Goal: Task Accomplishment & Management: Manage account settings

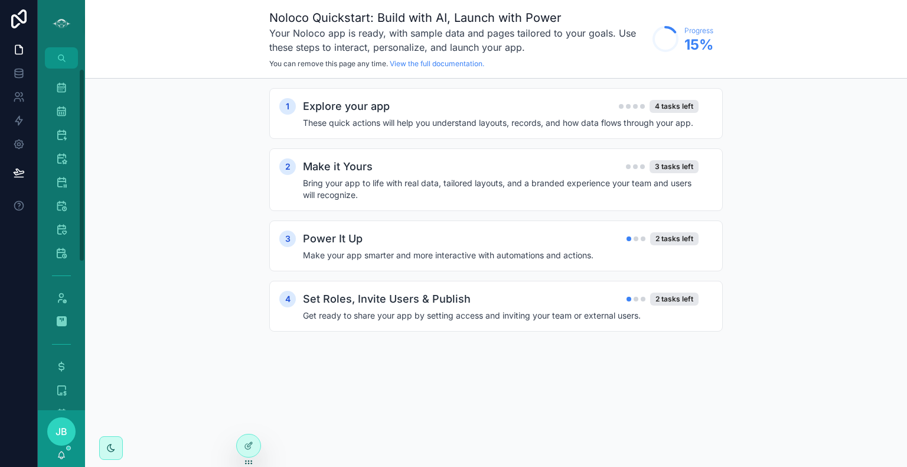
click at [57, 82] on icon "scrollable content" at bounding box center [62, 88] width 12 height 12
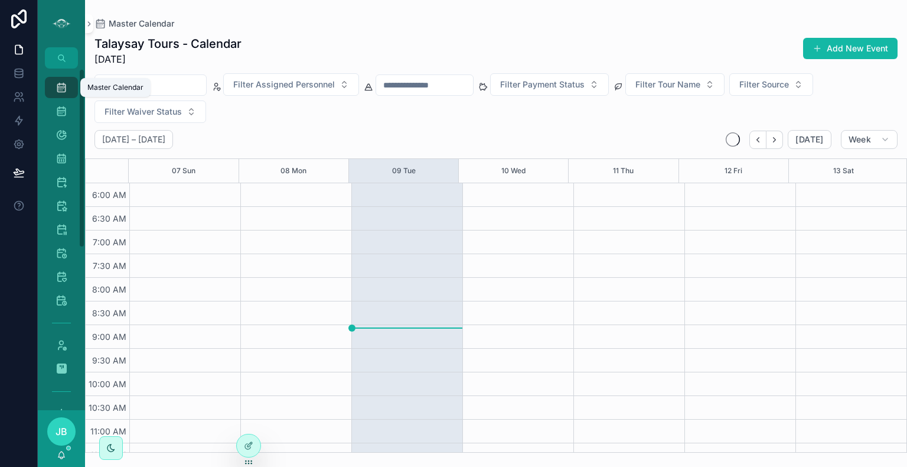
scroll to position [284, 0]
click at [852, 138] on span "Week" at bounding box center [860, 139] width 22 height 11
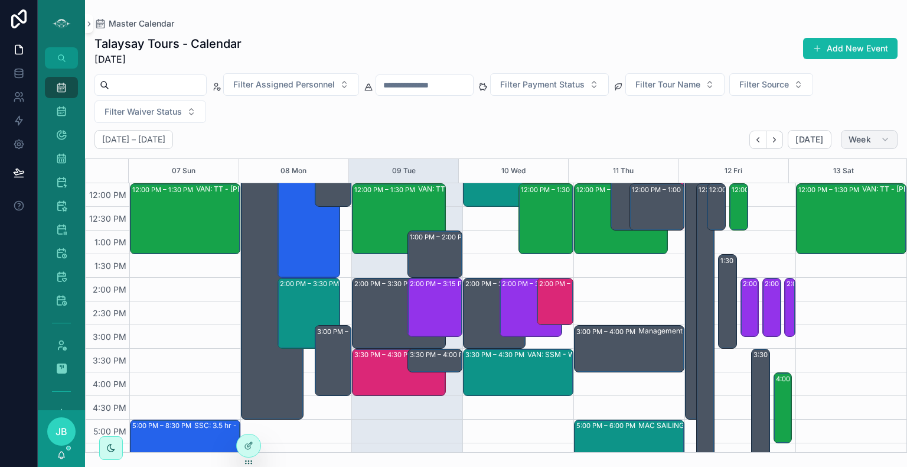
click at [865, 136] on span "Week" at bounding box center [860, 139] width 22 height 11
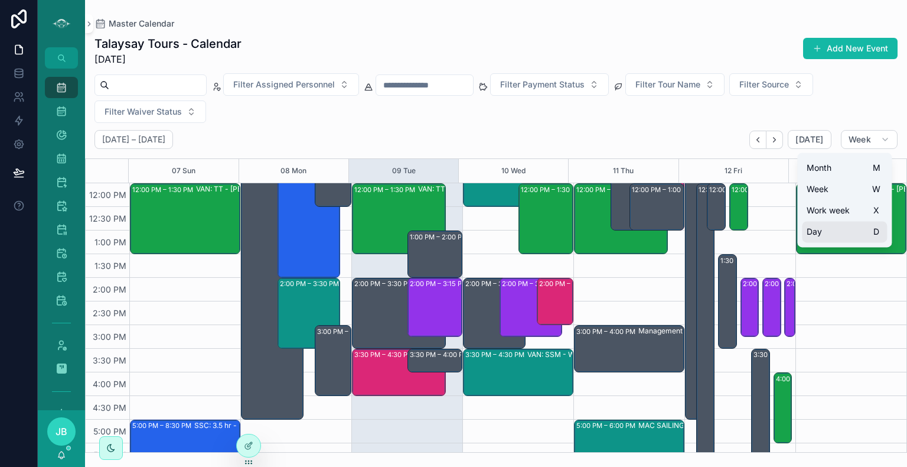
click at [839, 239] on button "Day D" at bounding box center [844, 231] width 85 height 21
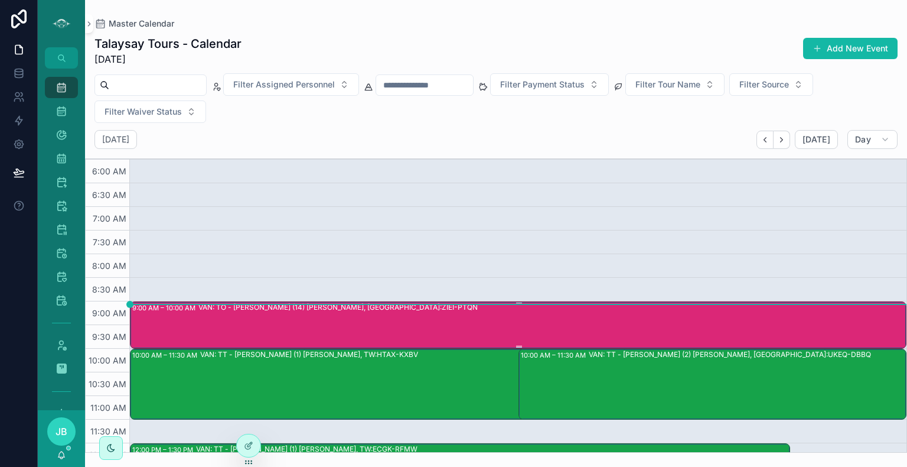
click at [392, 330] on div "VAN: TO - [PERSON_NAME] (14) [PERSON_NAME], [GEOGRAPHIC_DATA]:ZIEI-PTQN" at bounding box center [551, 324] width 707 height 45
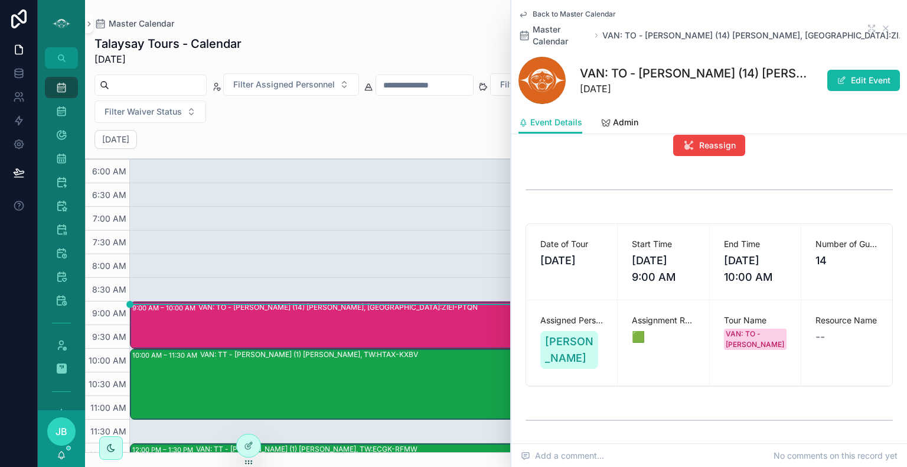
scroll to position [134, 0]
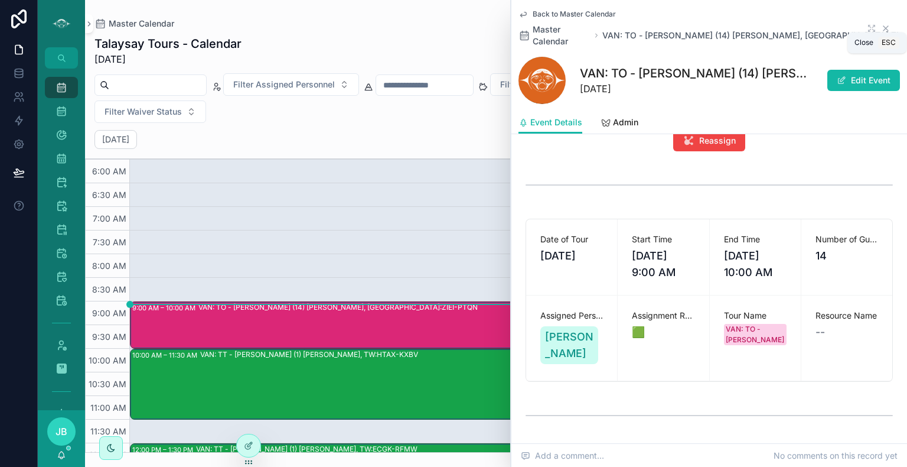
click at [884, 26] on icon "scrollable content" at bounding box center [886, 28] width 5 height 5
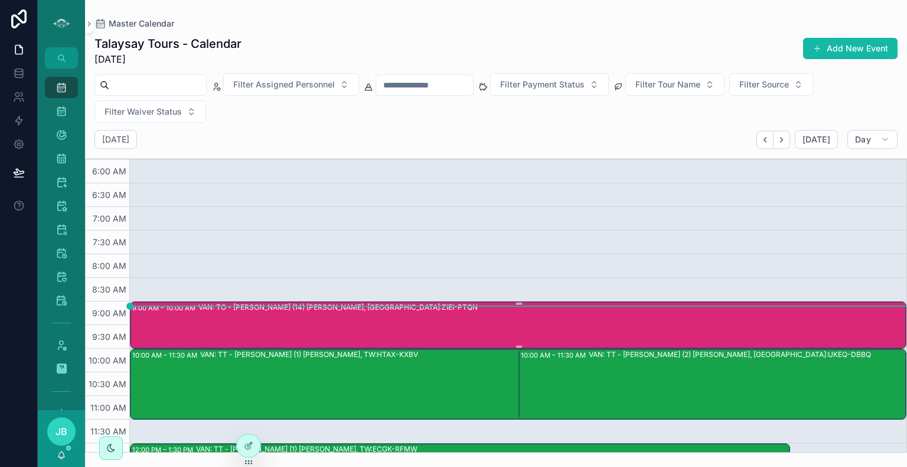
click at [488, 321] on div "VAN: TO - [PERSON_NAME] (14) [PERSON_NAME], [GEOGRAPHIC_DATA]:ZIEI-PTQN" at bounding box center [551, 324] width 707 height 45
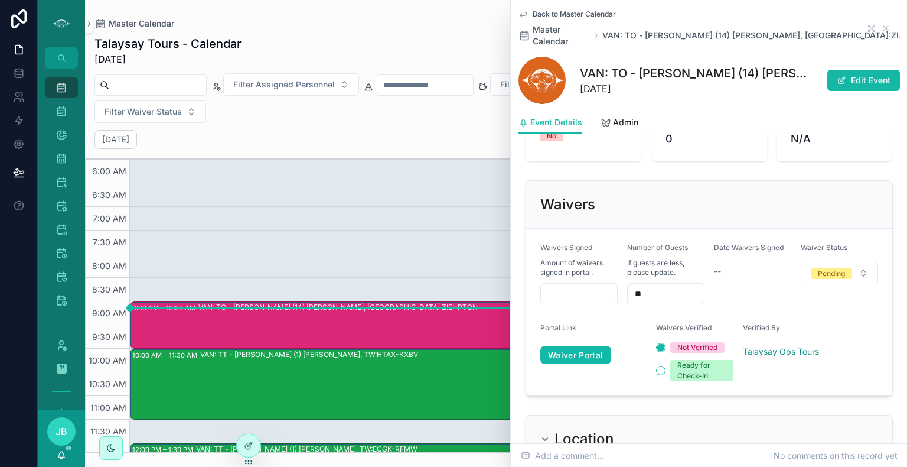
scroll to position [912, 0]
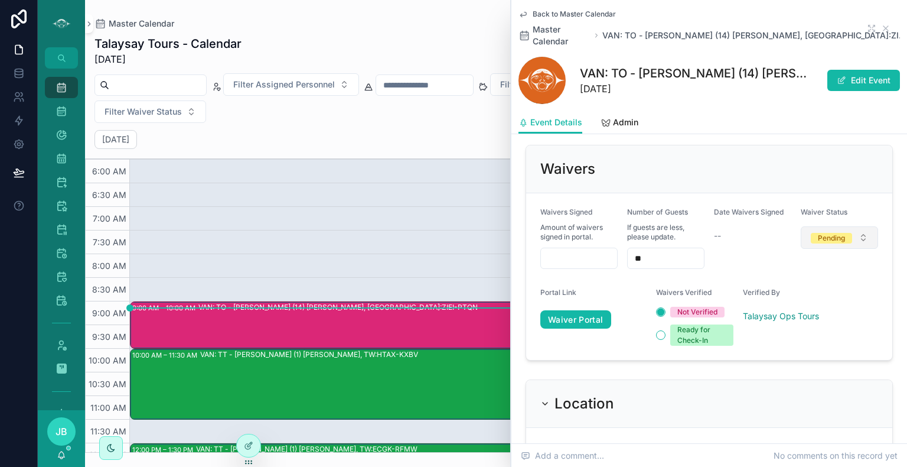
click at [842, 233] on span "Pending" at bounding box center [831, 238] width 41 height 11
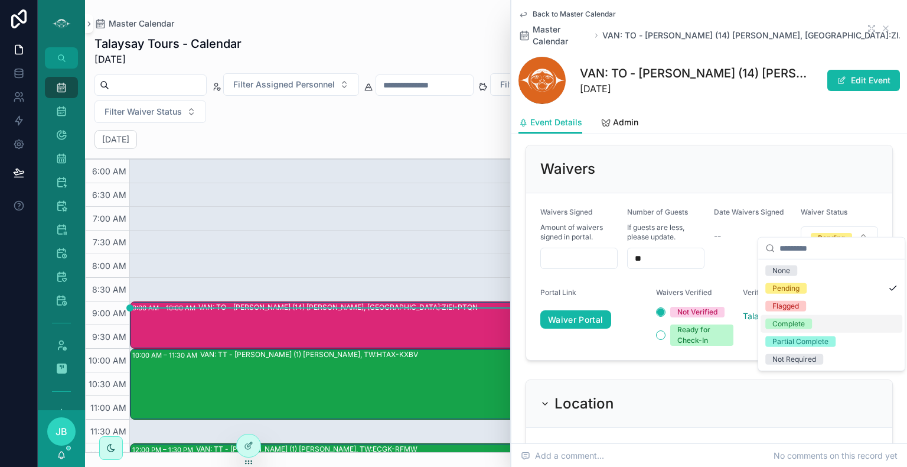
click at [796, 327] on div "Complete" at bounding box center [789, 323] width 32 height 11
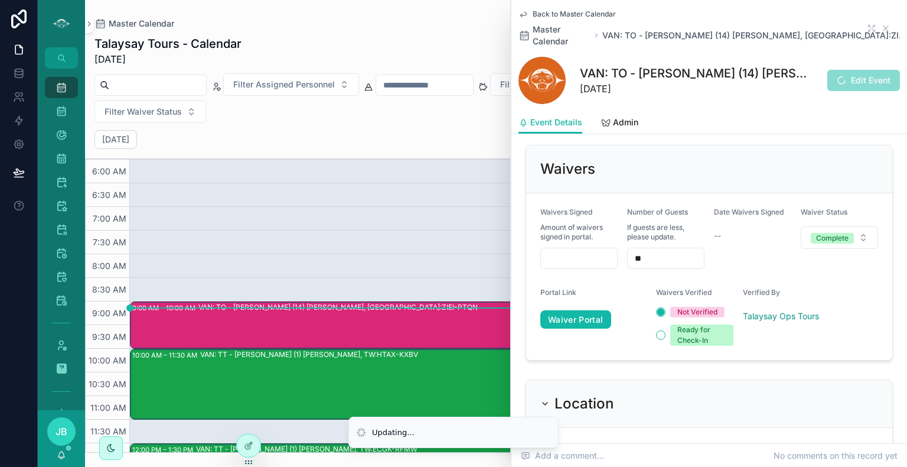
click at [601, 250] on input "scrollable content" at bounding box center [579, 258] width 76 height 17
type input "****"
click at [746, 247] on div "Date Waivers Signed --" at bounding box center [752, 237] width 77 height 61
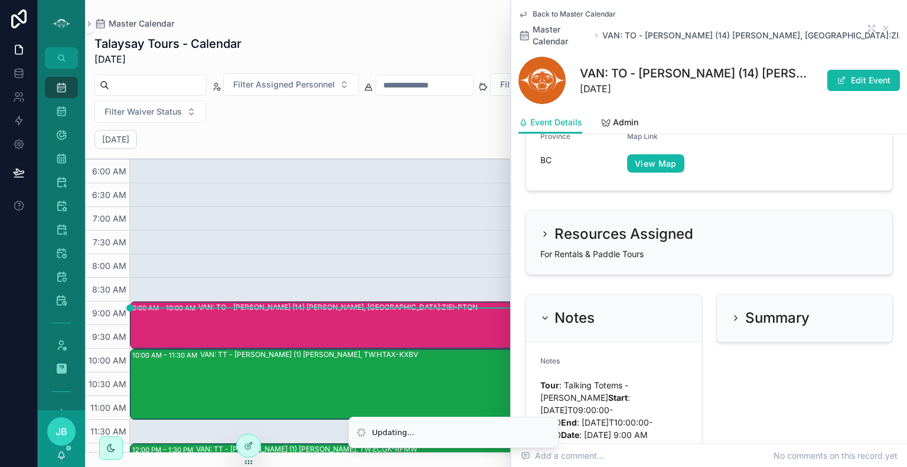
scroll to position [1348, 0]
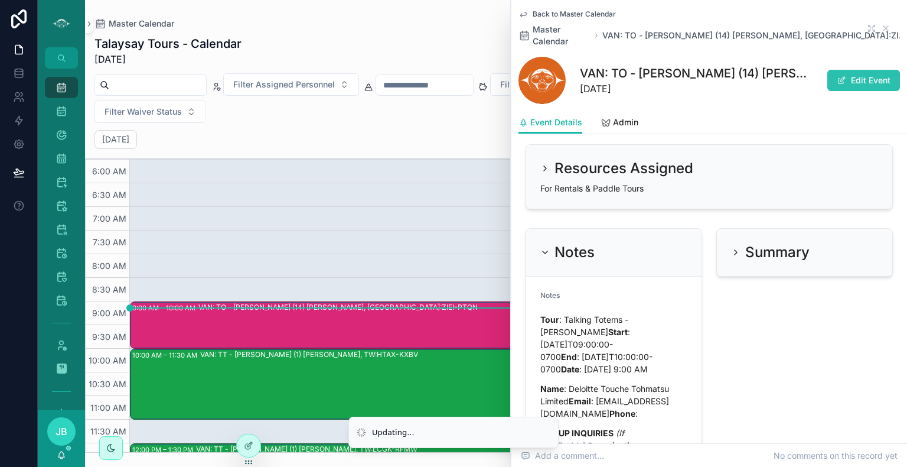
click at [860, 70] on button "Edit Event" at bounding box center [864, 80] width 73 height 21
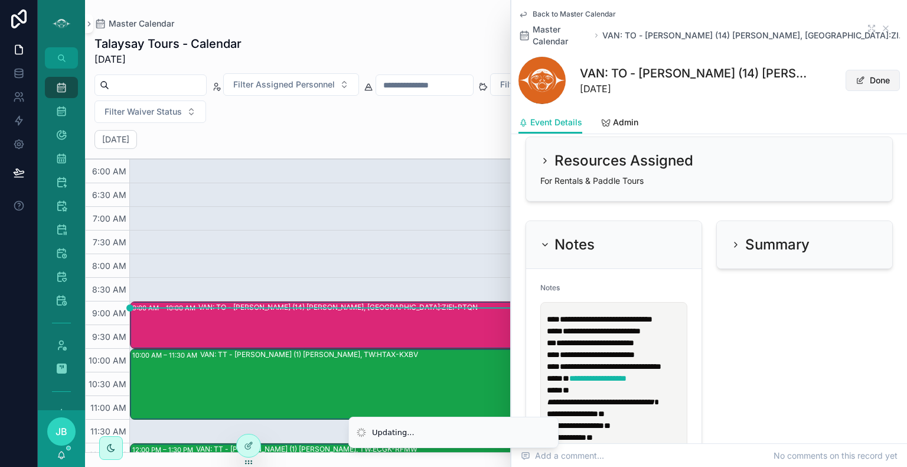
scroll to position [1361, 0]
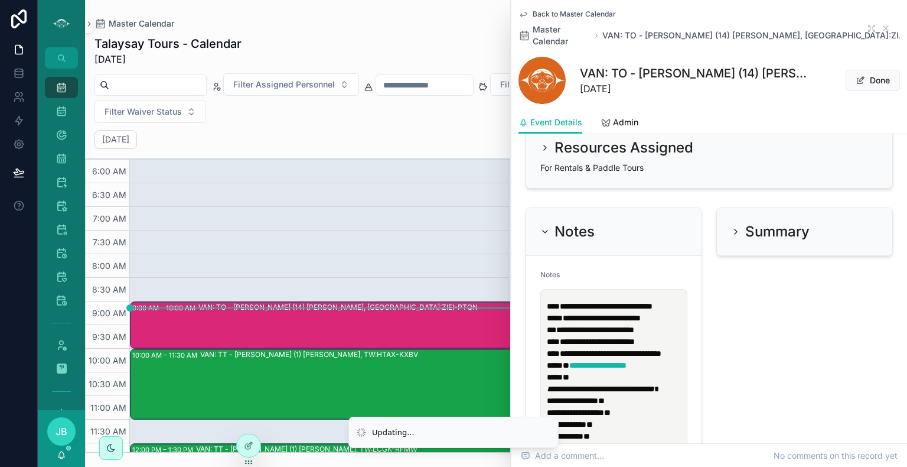
click at [629, 341] on p "**********" at bounding box center [616, 323] width 139 height 47
click at [682, 344] on div "**********" at bounding box center [614, 464] width 147 height 351
click at [679, 347] on p "**********" at bounding box center [616, 323] width 139 height 47
click at [861, 70] on span "Done" at bounding box center [873, 80] width 54 height 21
click at [881, 24] on icon "scrollable content" at bounding box center [885, 28] width 9 height 9
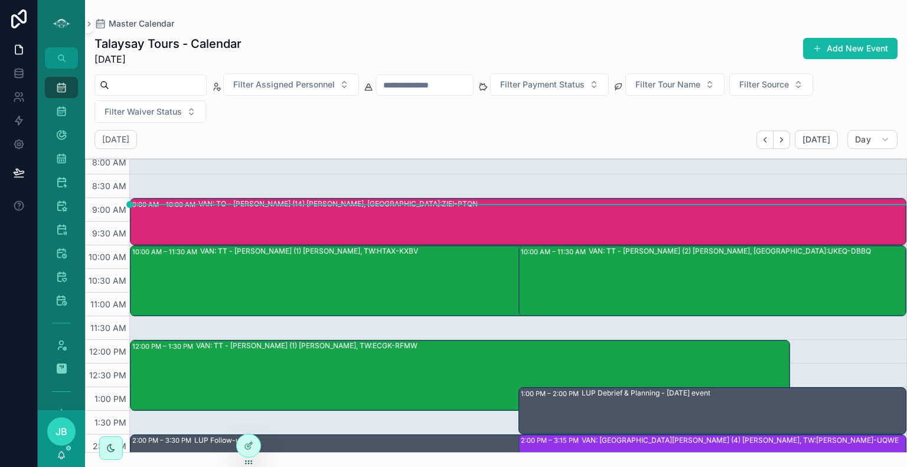
scroll to position [104, 0]
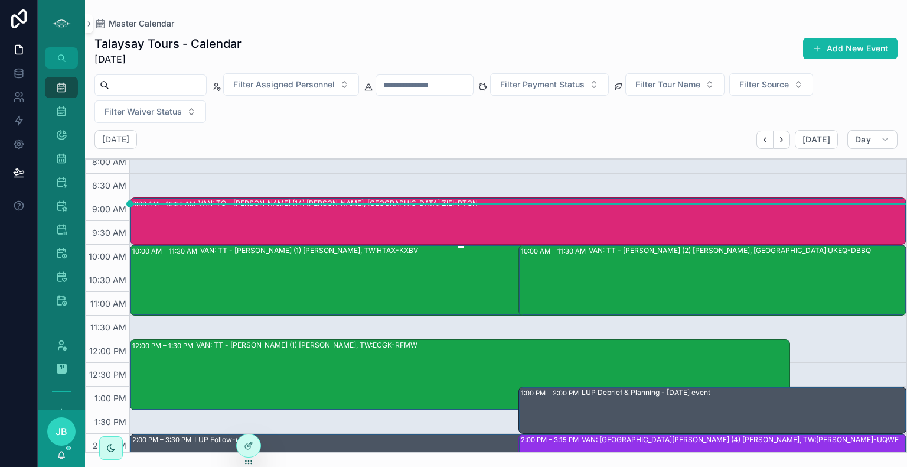
click at [435, 300] on div "VAN: TT - [PERSON_NAME] (1) [PERSON_NAME], TW:HTAX-KXBV" at bounding box center [494, 279] width 589 height 69
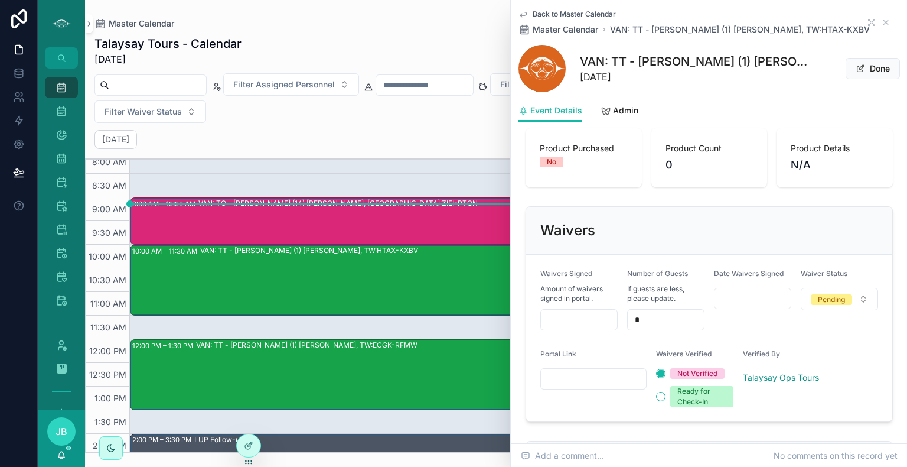
scroll to position [819, 0]
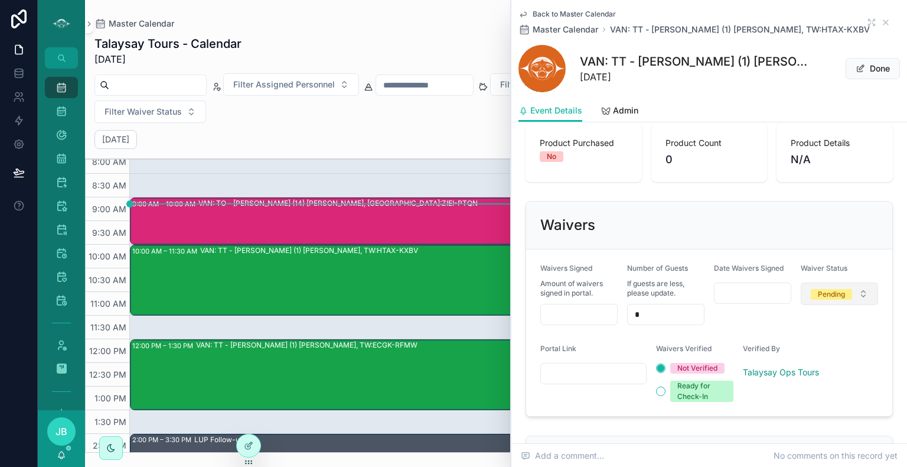
click at [838, 300] on div "Pending" at bounding box center [831, 294] width 27 height 11
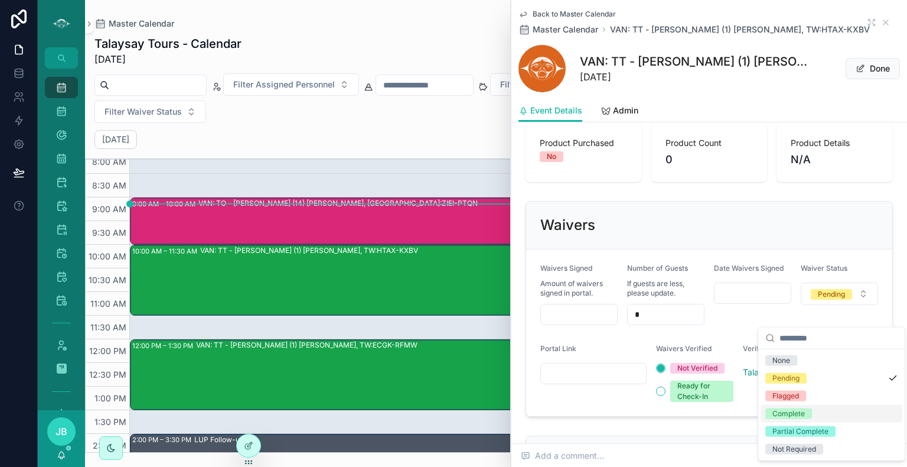
click at [785, 414] on div "Complete" at bounding box center [789, 413] width 32 height 11
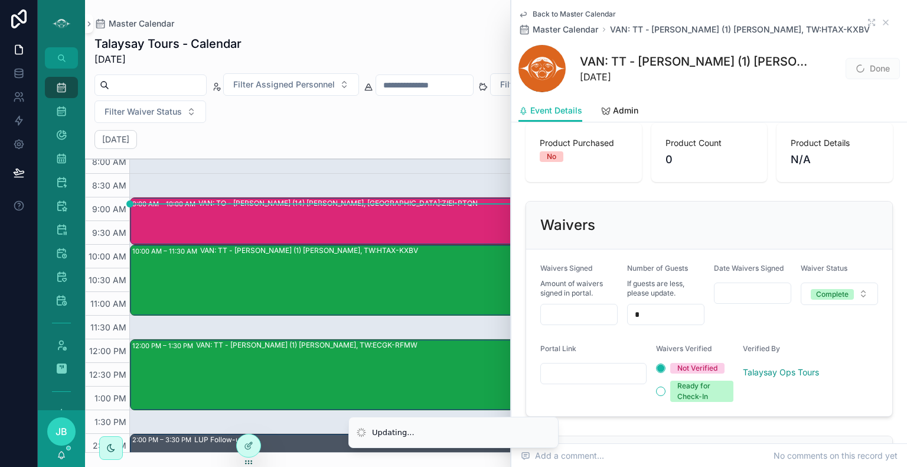
click at [598, 323] on input "scrollable content" at bounding box center [579, 314] width 76 height 17
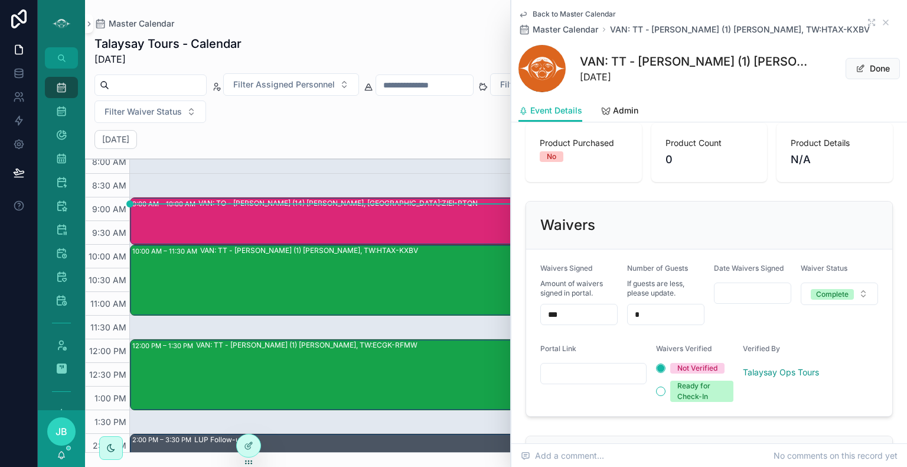
type input "***"
click at [789, 344] on form "Waivers Signed Amount of waivers signed in portal. *** Number of Guests If gues…" at bounding box center [709, 332] width 366 height 167
click at [881, 24] on icon "scrollable content" at bounding box center [885, 22] width 9 height 9
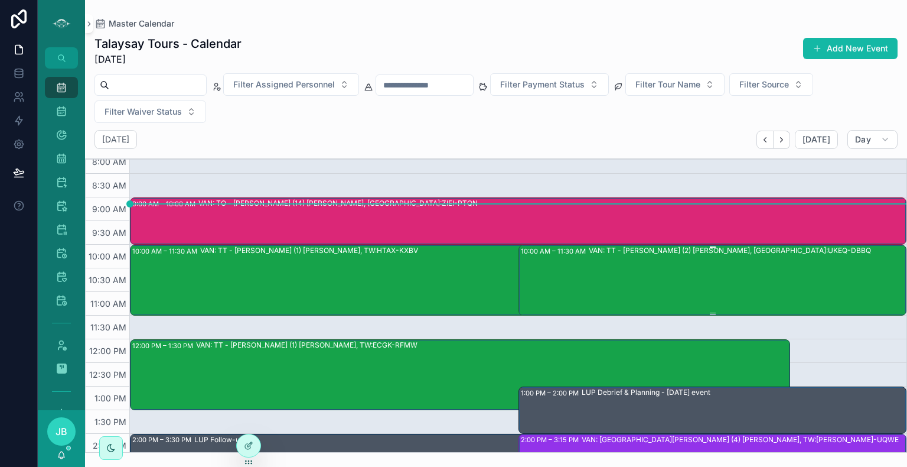
click at [702, 256] on div "VAN: TT - [PERSON_NAME] (2) [PERSON_NAME], [GEOGRAPHIC_DATA]:UKEQ-DBBQ" at bounding box center [747, 279] width 317 height 69
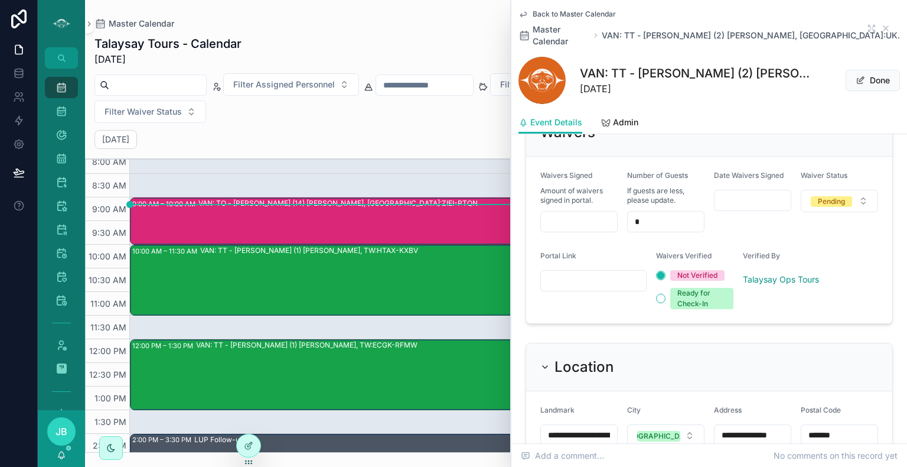
scroll to position [925, 0]
click at [588, 224] on input "scrollable content" at bounding box center [579, 220] width 76 height 17
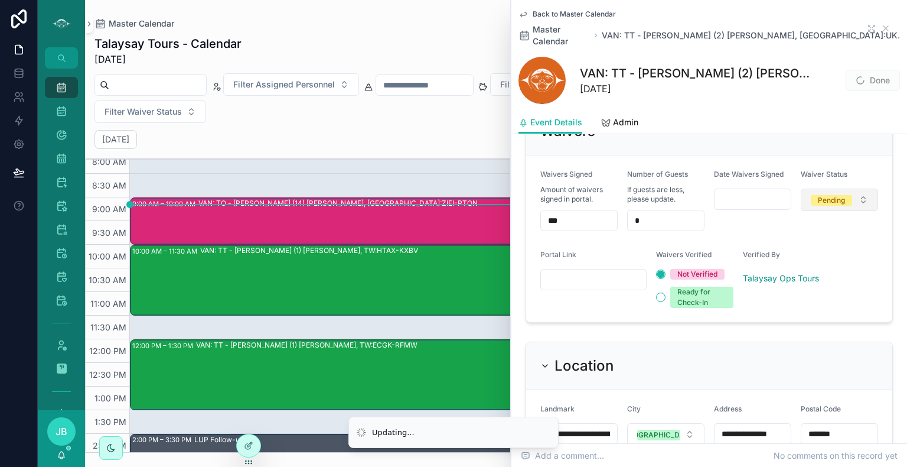
type input "***"
click at [832, 211] on button "Pending" at bounding box center [839, 199] width 77 height 22
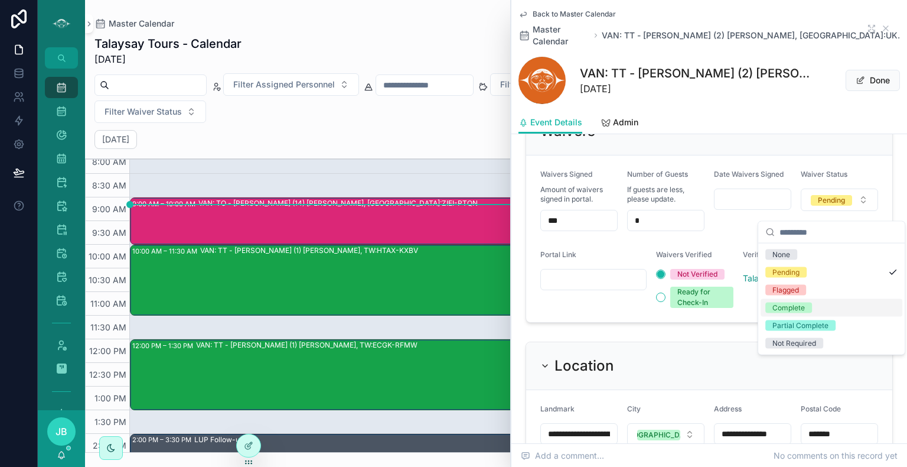
click at [794, 304] on div "Complete" at bounding box center [789, 307] width 32 height 11
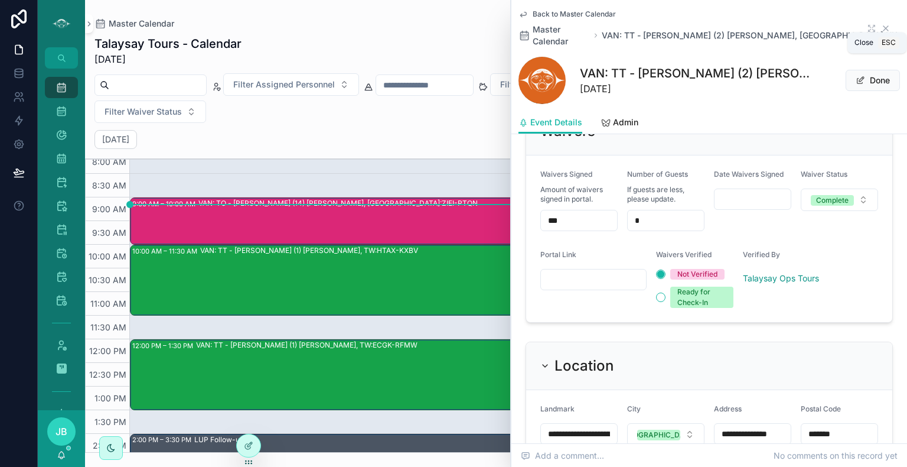
click at [881, 24] on icon "scrollable content" at bounding box center [885, 28] width 9 height 9
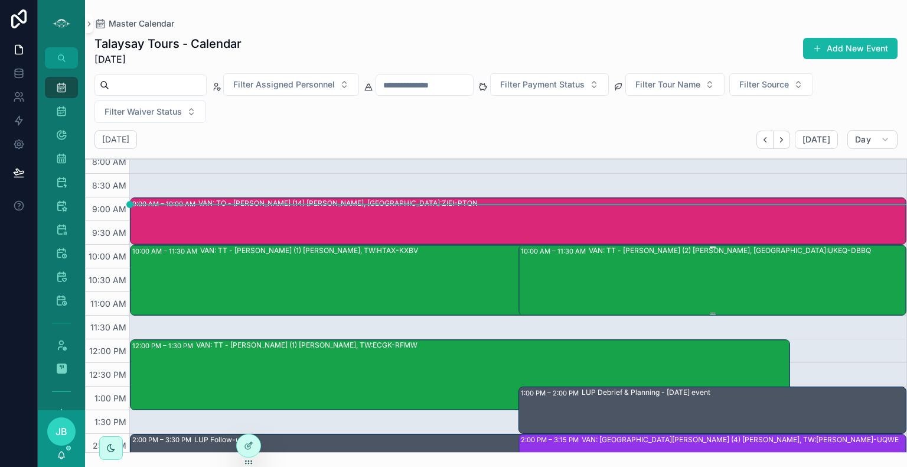
scroll to position [243, 0]
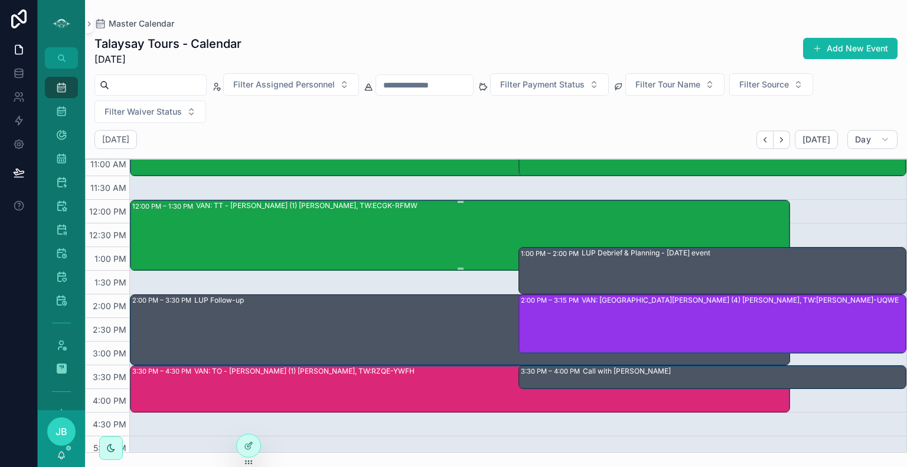
click at [567, 224] on div "VAN: TT - [PERSON_NAME] (1) [PERSON_NAME], TW:ECGK-RFMW" at bounding box center [492, 234] width 593 height 69
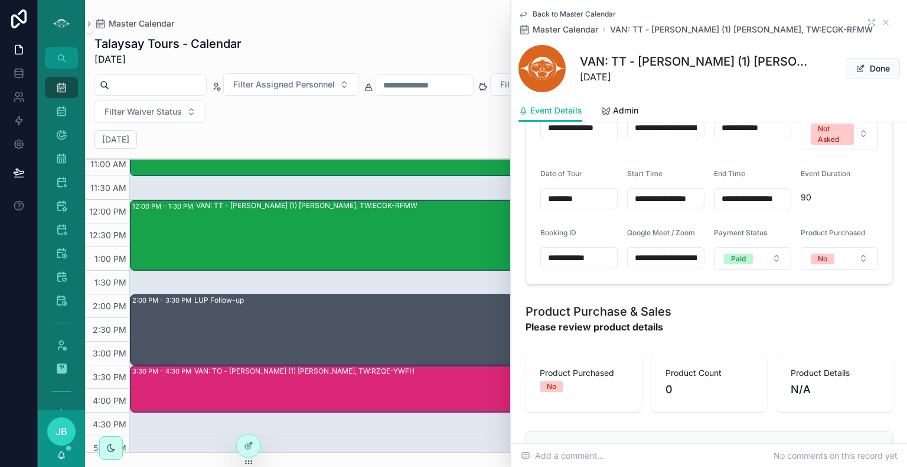
scroll to position [836, 0]
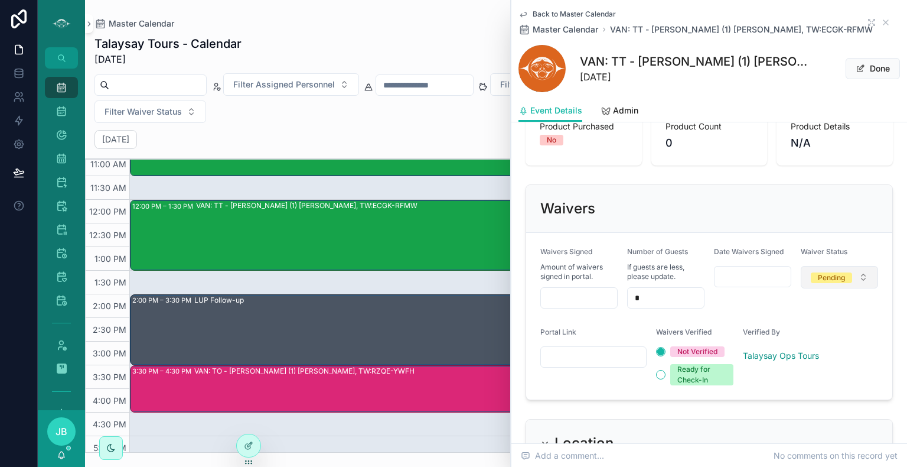
click at [818, 283] on div "Pending" at bounding box center [831, 277] width 27 height 11
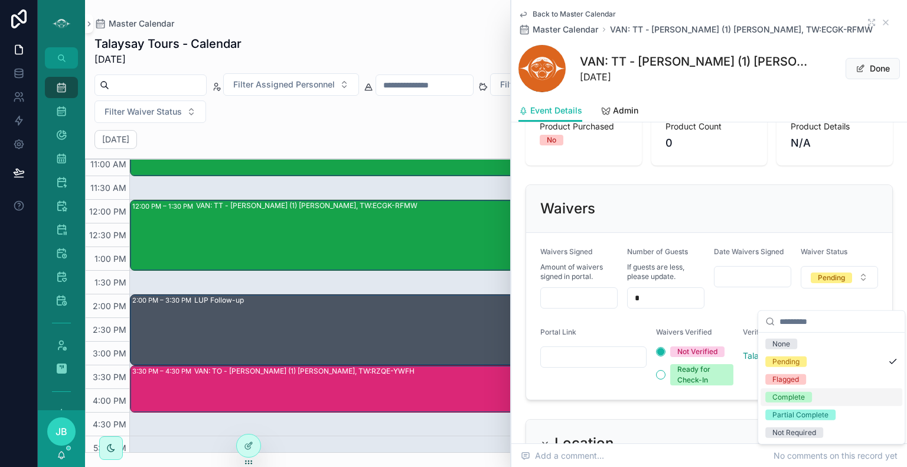
click at [787, 395] on div "Complete" at bounding box center [789, 397] width 32 height 11
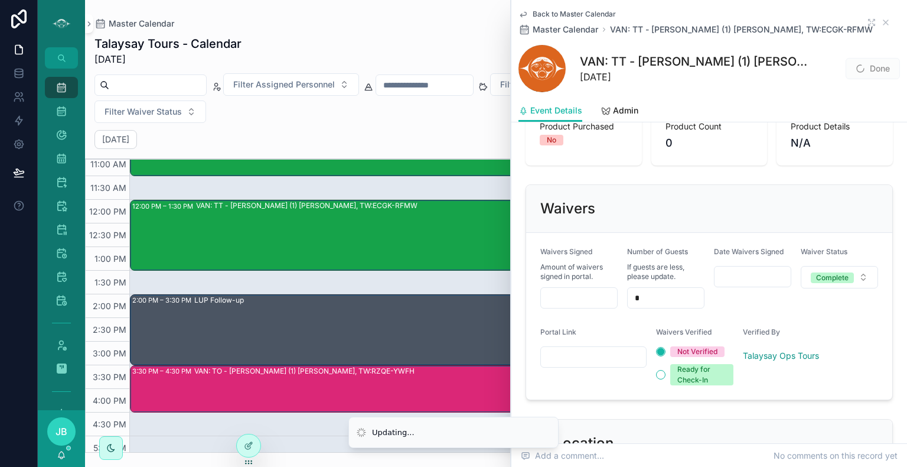
click at [581, 306] on input "scrollable content" at bounding box center [579, 297] width 76 height 17
type input "***"
click at [773, 308] on div "Date Waivers Signed" at bounding box center [752, 277] width 77 height 61
click at [884, 24] on icon "scrollable content" at bounding box center [886, 22] width 5 height 5
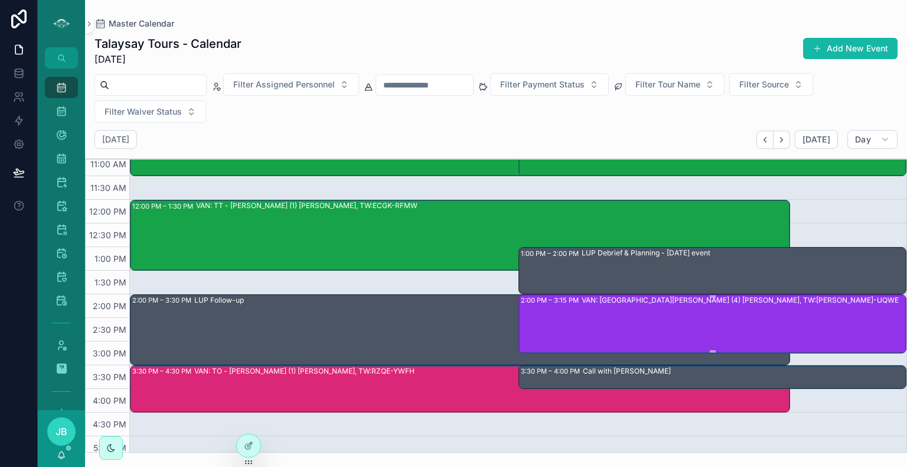
click at [669, 315] on div "VAN: [GEOGRAPHIC_DATA][PERSON_NAME] (4) [PERSON_NAME], TW:[PERSON_NAME]-UQWE" at bounding box center [744, 323] width 324 height 57
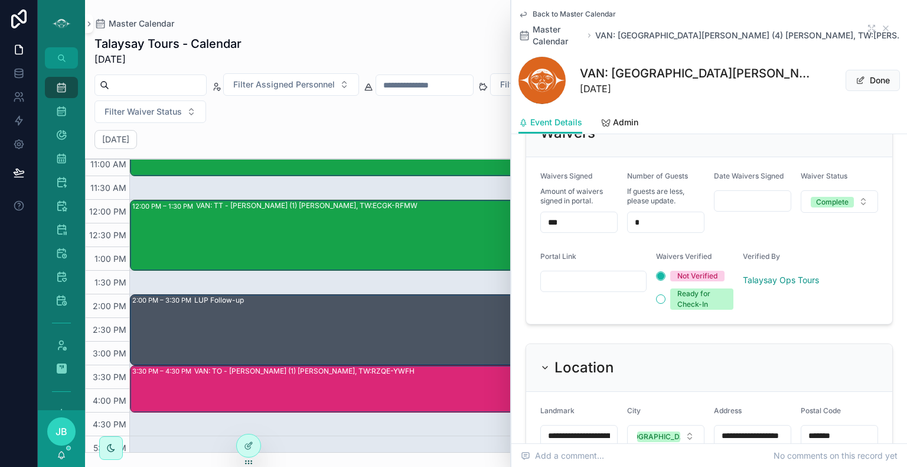
scroll to position [969, 0]
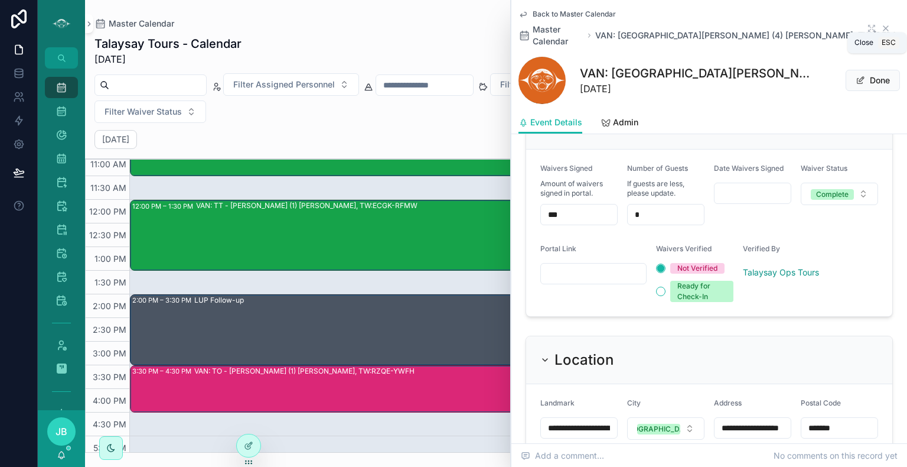
click at [884, 26] on icon "scrollable content" at bounding box center [886, 28] width 5 height 5
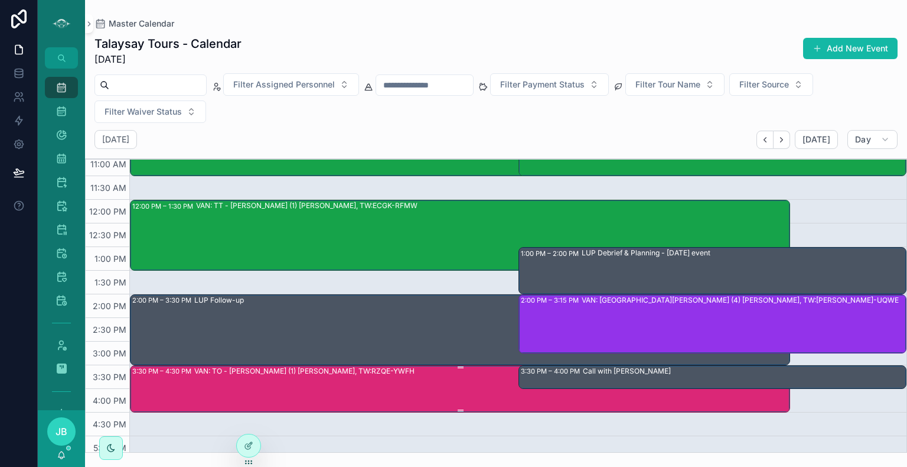
click at [464, 382] on div "VAN: TO - [PERSON_NAME] (1) [PERSON_NAME], TW:RZQE-YWFH" at bounding box center [491, 388] width 595 height 45
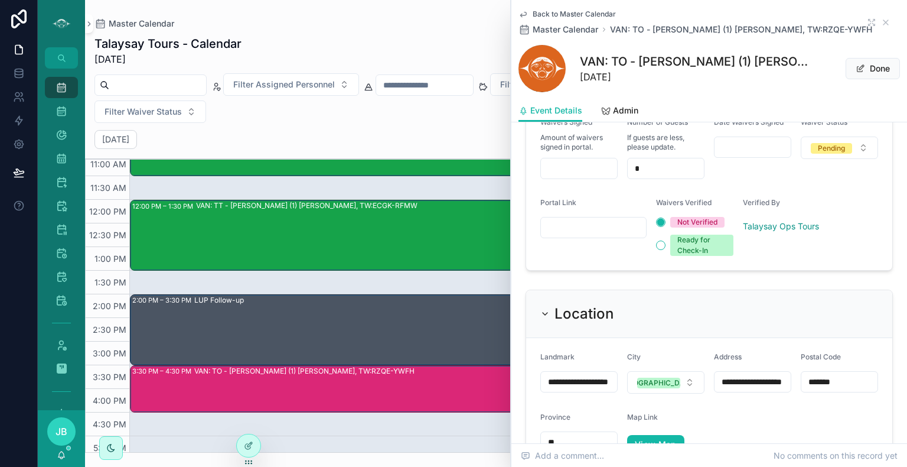
scroll to position [982, 0]
click at [562, 176] on input "scrollable content" at bounding box center [579, 168] width 76 height 17
type input "***"
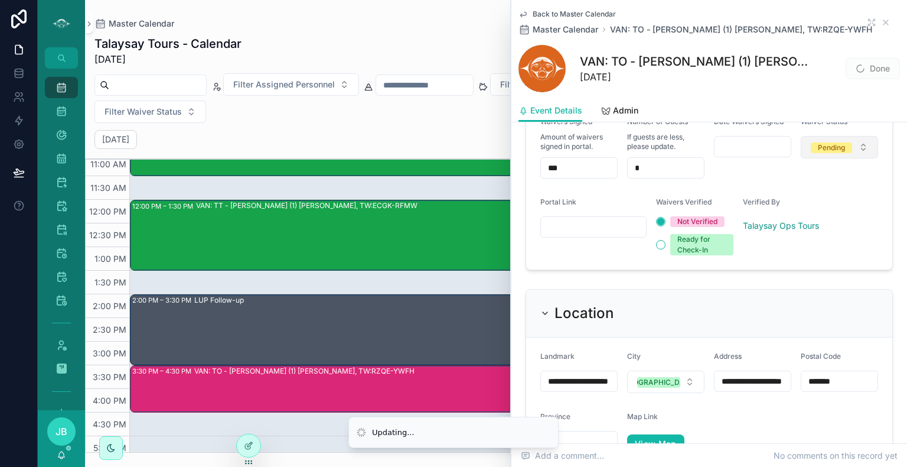
click at [828, 158] on button "Pending" at bounding box center [839, 147] width 77 height 22
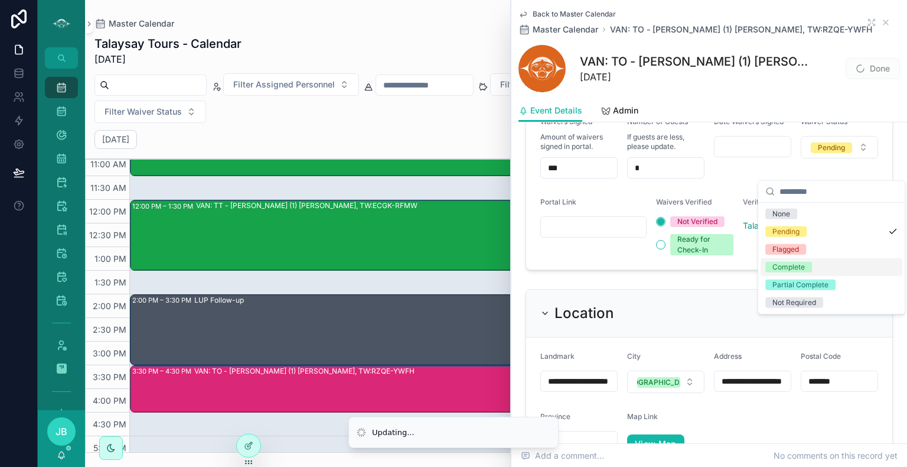
click at [788, 266] on div "Complete" at bounding box center [789, 267] width 32 height 11
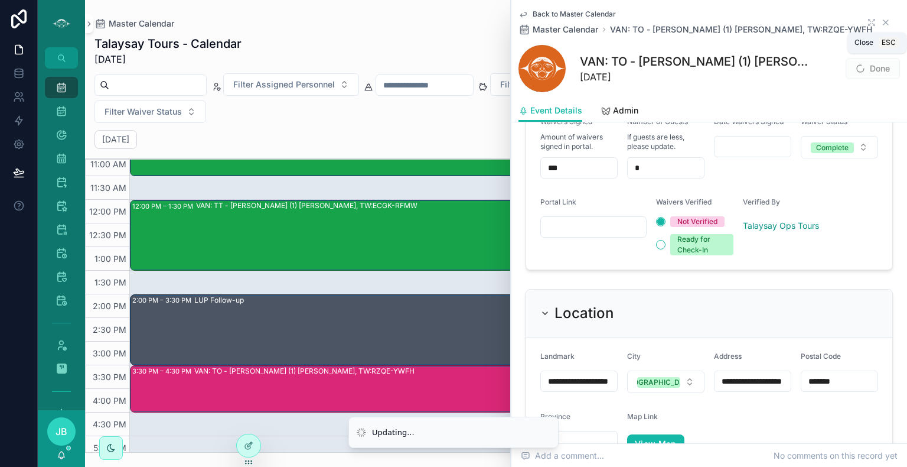
click at [881, 22] on icon "scrollable content" at bounding box center [885, 22] width 9 height 9
